Goal: Task Accomplishment & Management: Complete application form

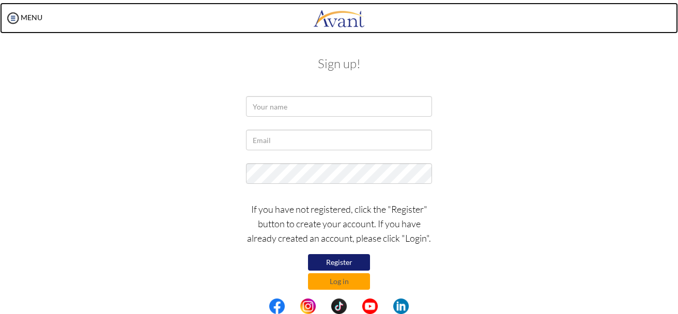
click at [677, 63] on body "Maintenance break. Please come back in 2 hours. MENU My Status What is the next…" at bounding box center [339, 157] width 678 height 314
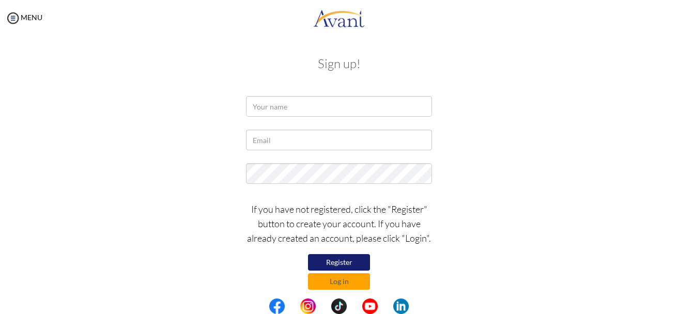
click at [674, 77] on div "My Status What is the next step? We would like you to watch the introductory vi…" at bounding box center [339, 193] width 678 height 314
click at [313, 105] on input "text" at bounding box center [339, 106] width 186 height 21
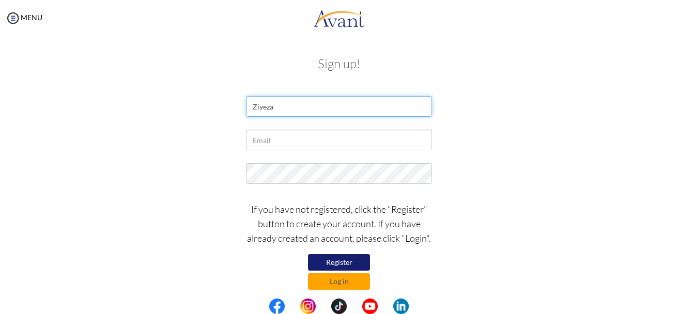
type input "Ziyeza"
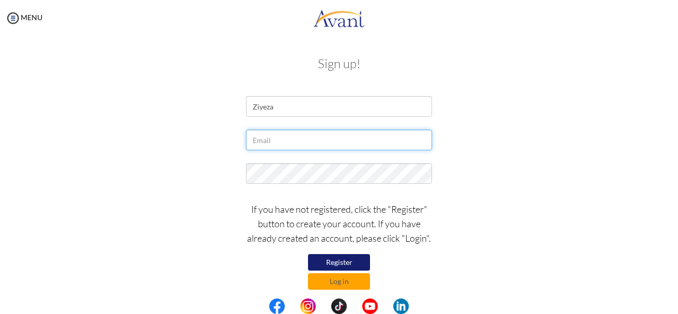
click at [312, 146] on input "text" at bounding box center [339, 140] width 186 height 21
type input "[EMAIL_ADDRESS][DOMAIN_NAME]"
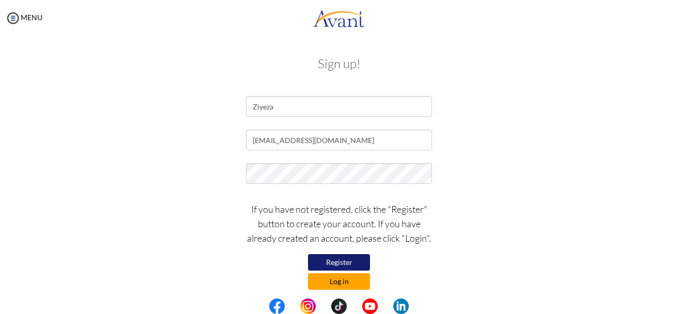
click at [341, 275] on button "Log in" at bounding box center [339, 281] width 62 height 17
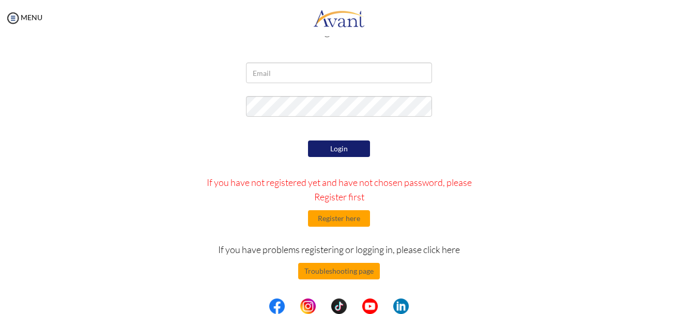
scroll to position [13, 0]
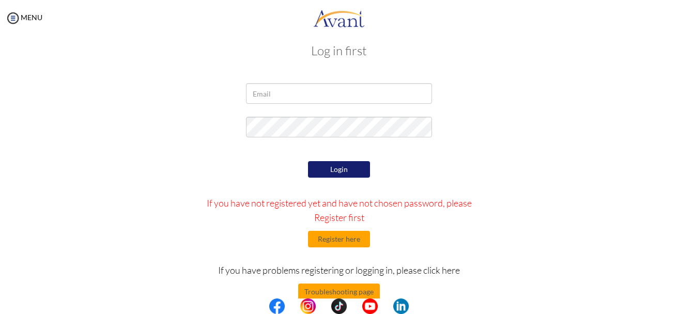
click at [675, 308] on center at bounding box center [339, 307] width 678 height 16
click at [675, 302] on center at bounding box center [339, 307] width 678 height 16
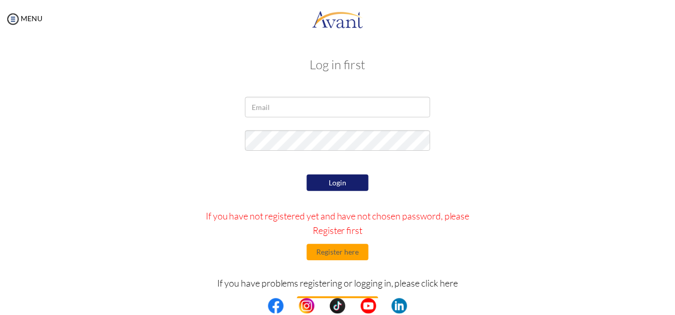
scroll to position [34, 0]
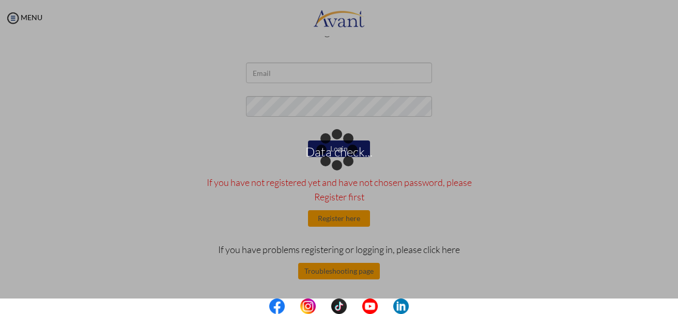
click at [535, 165] on p "Data check..." at bounding box center [339, 157] width 678 height 25
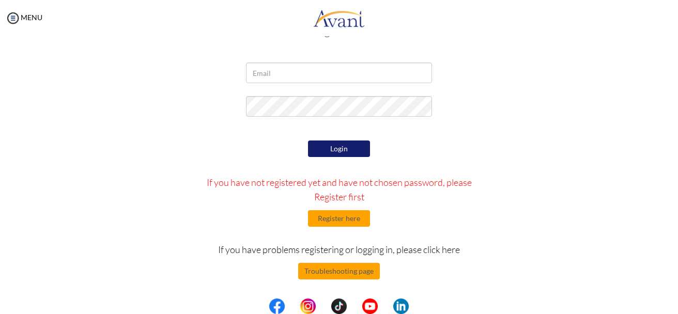
click at [677, 304] on center at bounding box center [339, 307] width 678 height 16
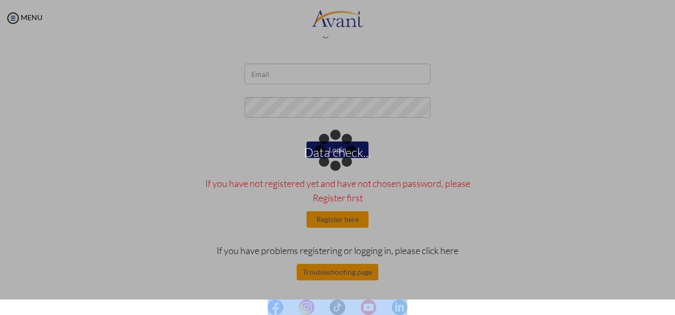
scroll to position [33, 0]
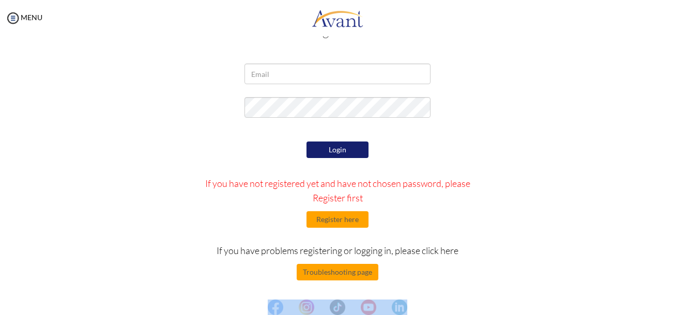
click at [672, 311] on center at bounding box center [337, 308] width 675 height 16
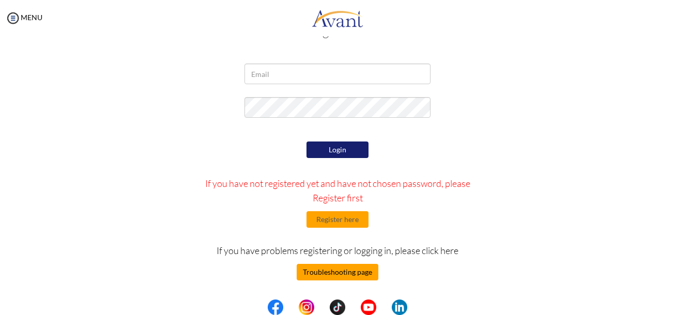
click at [316, 267] on button "Troubleshooting page" at bounding box center [338, 272] width 82 height 17
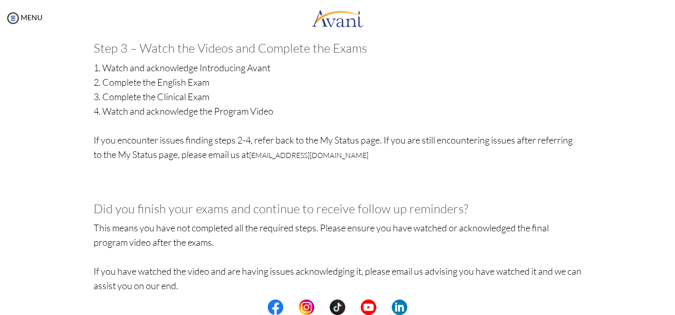
scroll to position [581, 0]
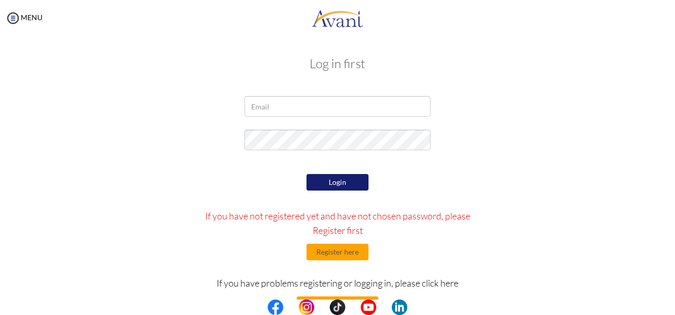
click at [0, 0] on div at bounding box center [0, 0] width 0 height 0
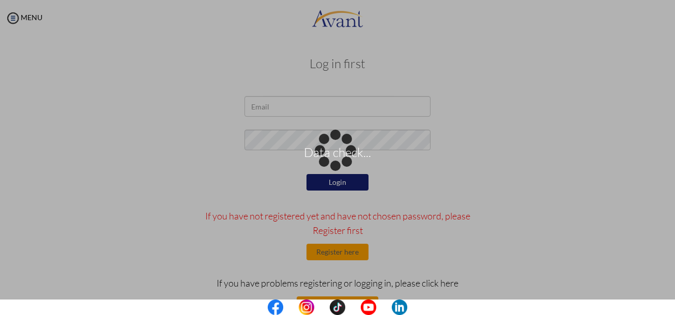
click at [345, 150] on div "Data check..." at bounding box center [337, 157] width 14 height 14
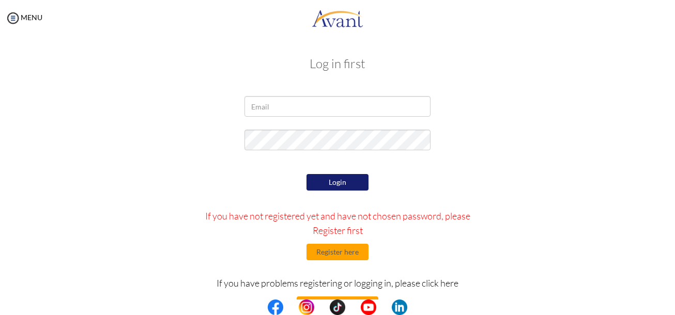
click at [672, 304] on center at bounding box center [337, 308] width 675 height 16
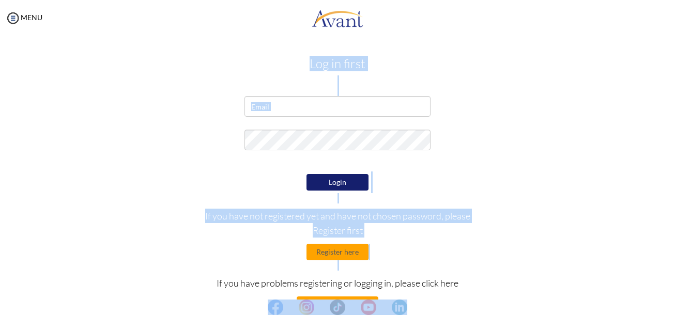
drag, startPoint x: 672, startPoint y: 304, endPoint x: 668, endPoint y: 241, distance: 63.7
click at [668, 241] on body "Maintenance break. Please come back in 2 hours. MENU My Status What is the next…" at bounding box center [337, 157] width 675 height 315
click at [558, 198] on div "Login If you have not registered yet and have not chosen password, please Regis…" at bounding box center [337, 269] width 605 height 194
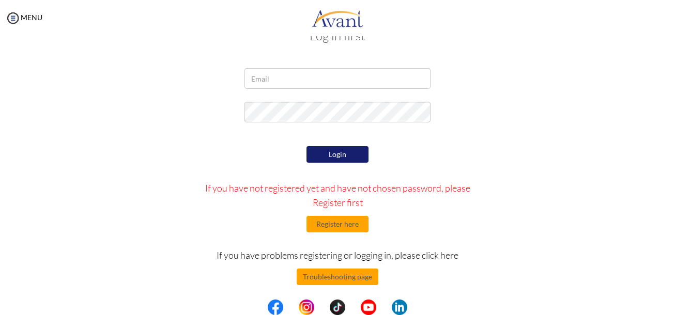
scroll to position [33, 0]
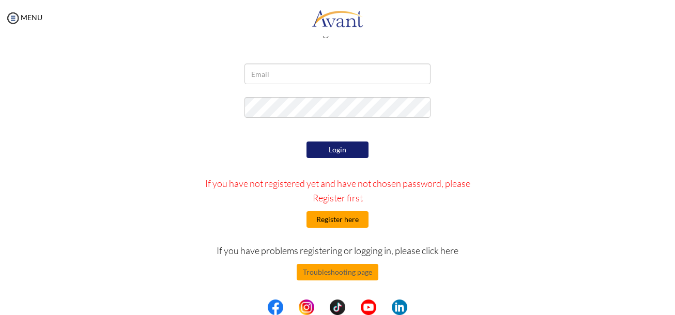
click at [347, 223] on button "Register here" at bounding box center [338, 219] width 62 height 17
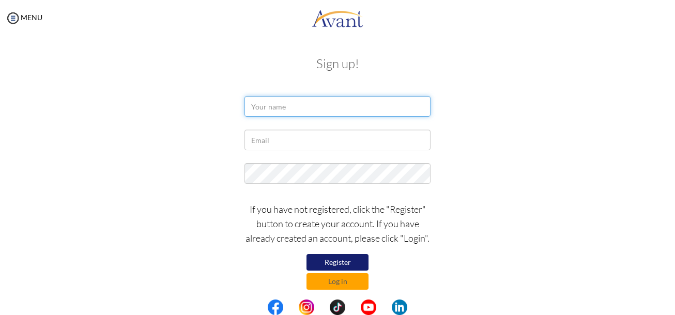
click at [274, 102] on input "text" at bounding box center [338, 106] width 186 height 21
type input "Ziyeza"
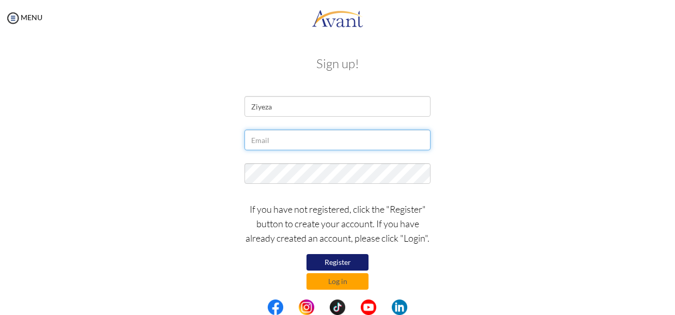
click at [306, 136] on input "text" at bounding box center [338, 140] width 186 height 21
type input "[EMAIL_ADDRESS][DOMAIN_NAME]"
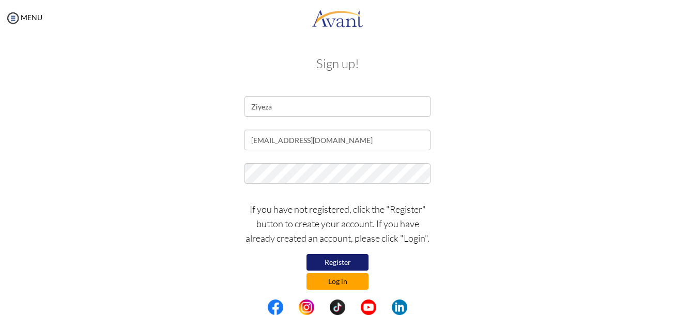
click at [328, 281] on button "Log in" at bounding box center [338, 281] width 62 height 17
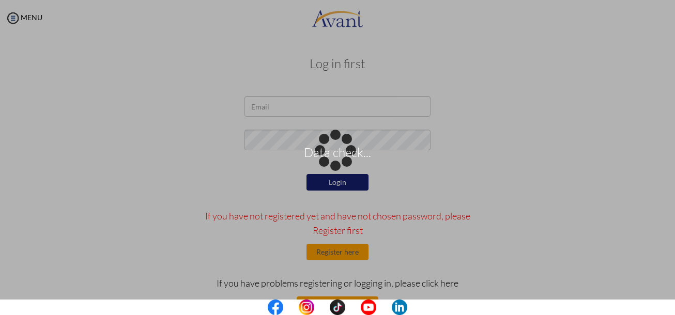
click at [330, 150] on div "Data check..." at bounding box center [337, 157] width 14 height 14
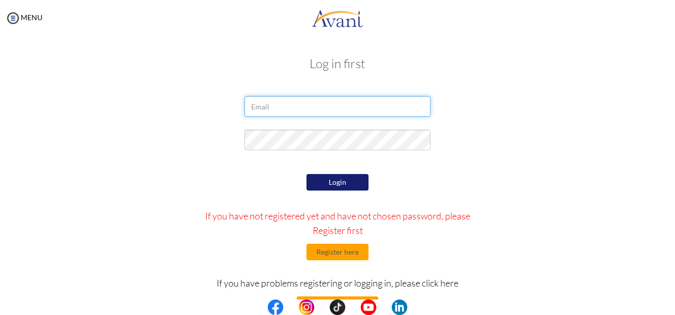
click at [322, 104] on input "email" at bounding box center [338, 106] width 186 height 21
type input "[EMAIL_ADDRESS][DOMAIN_NAME]"
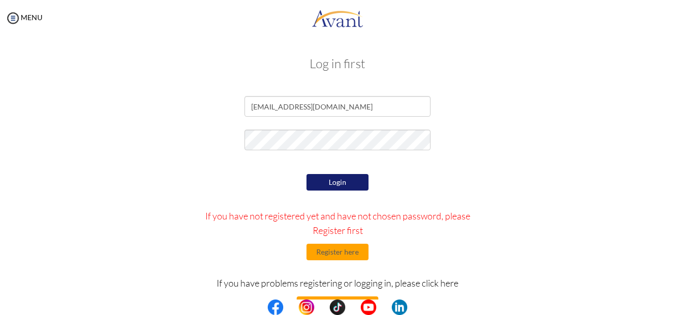
click at [330, 176] on button "Login" at bounding box center [338, 182] width 62 height 17
click at [672, 308] on center at bounding box center [337, 308] width 675 height 16
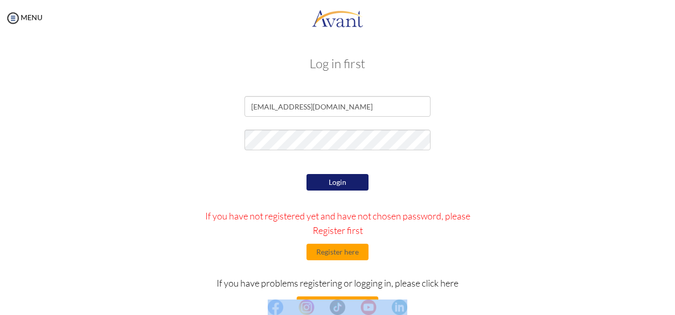
click at [672, 308] on center at bounding box center [337, 308] width 675 height 16
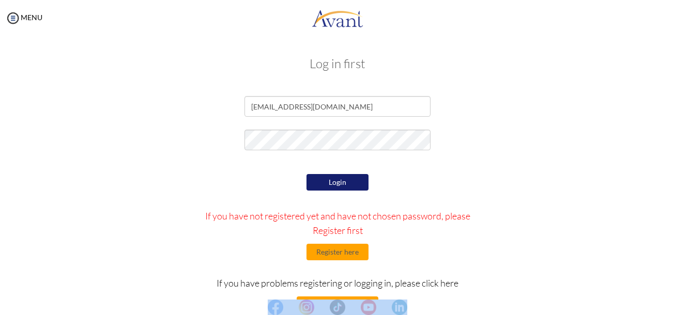
click at [672, 308] on center at bounding box center [337, 308] width 675 height 16
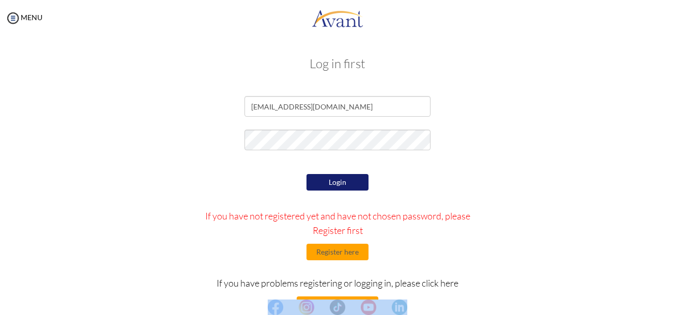
click at [672, 308] on center at bounding box center [337, 308] width 675 height 16
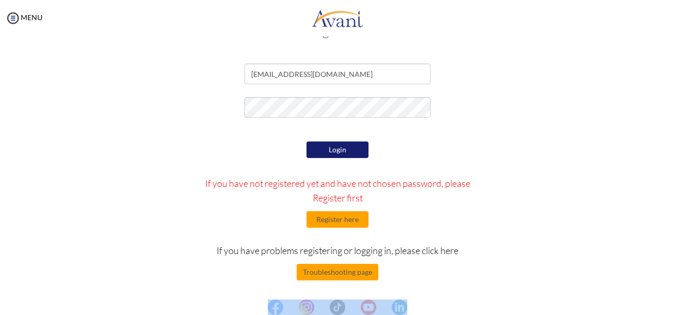
scroll to position [0, 0]
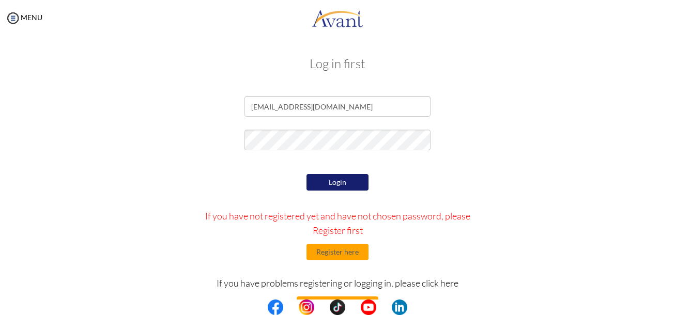
click at [496, 277] on div "Login If you have not registered yet and have not chosen password, please Regis…" at bounding box center [337, 269] width 605 height 194
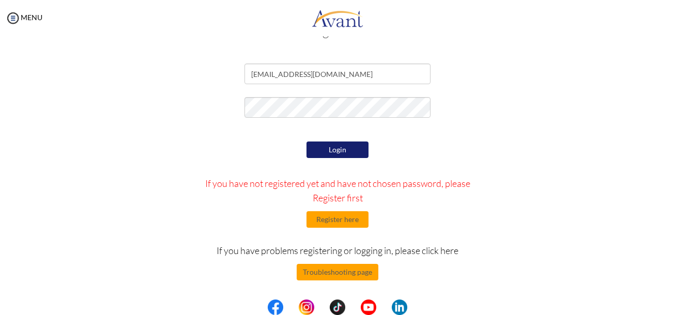
click at [507, 124] on form "[EMAIL_ADDRESS][DOMAIN_NAME] Login If you have not registered yet and have not …" at bounding box center [337, 199] width 589 height 270
